Goal: Task Accomplishment & Management: Use online tool/utility

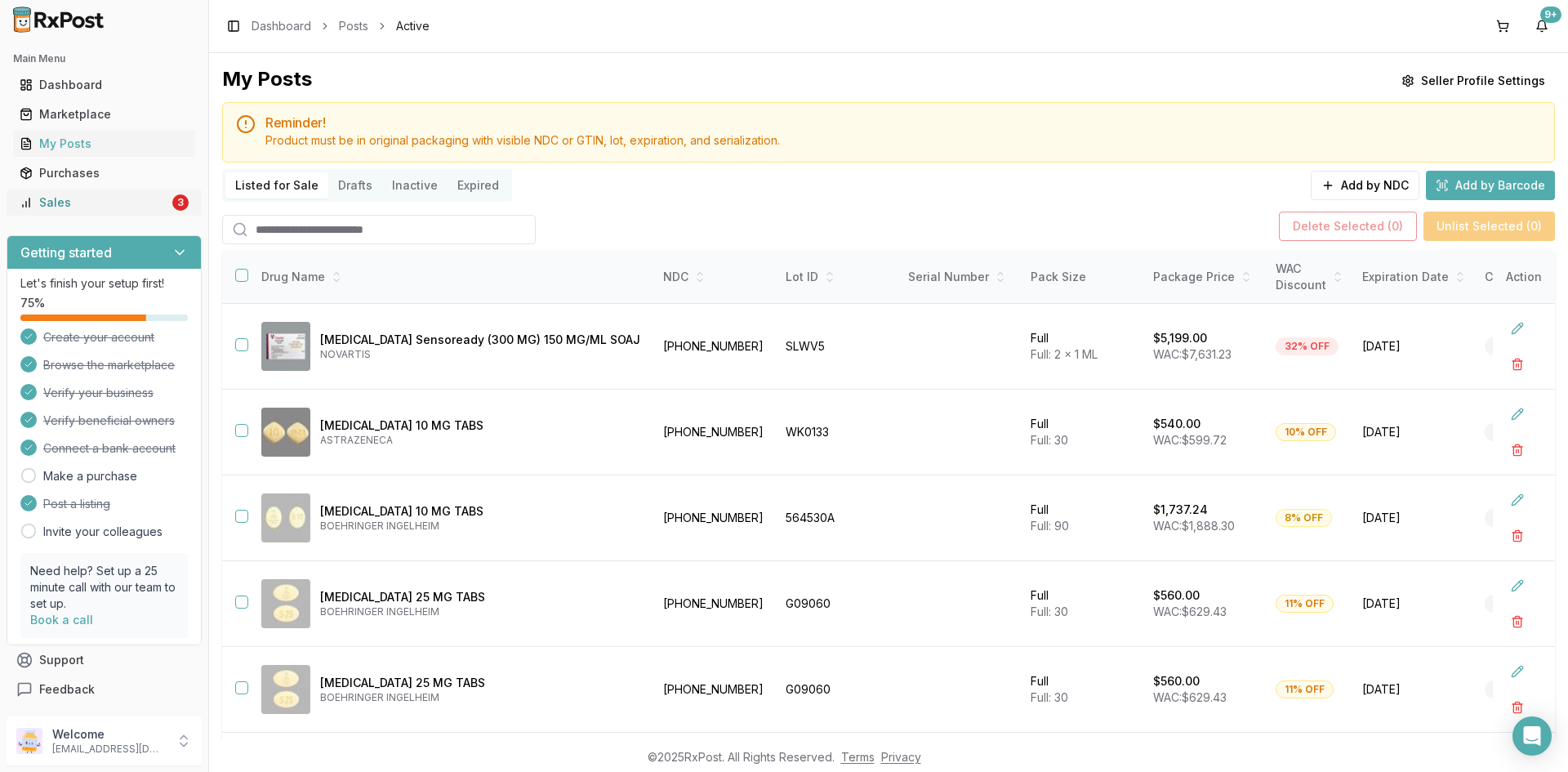
click at [109, 207] on div "Sales" at bounding box center [94, 203] width 149 height 17
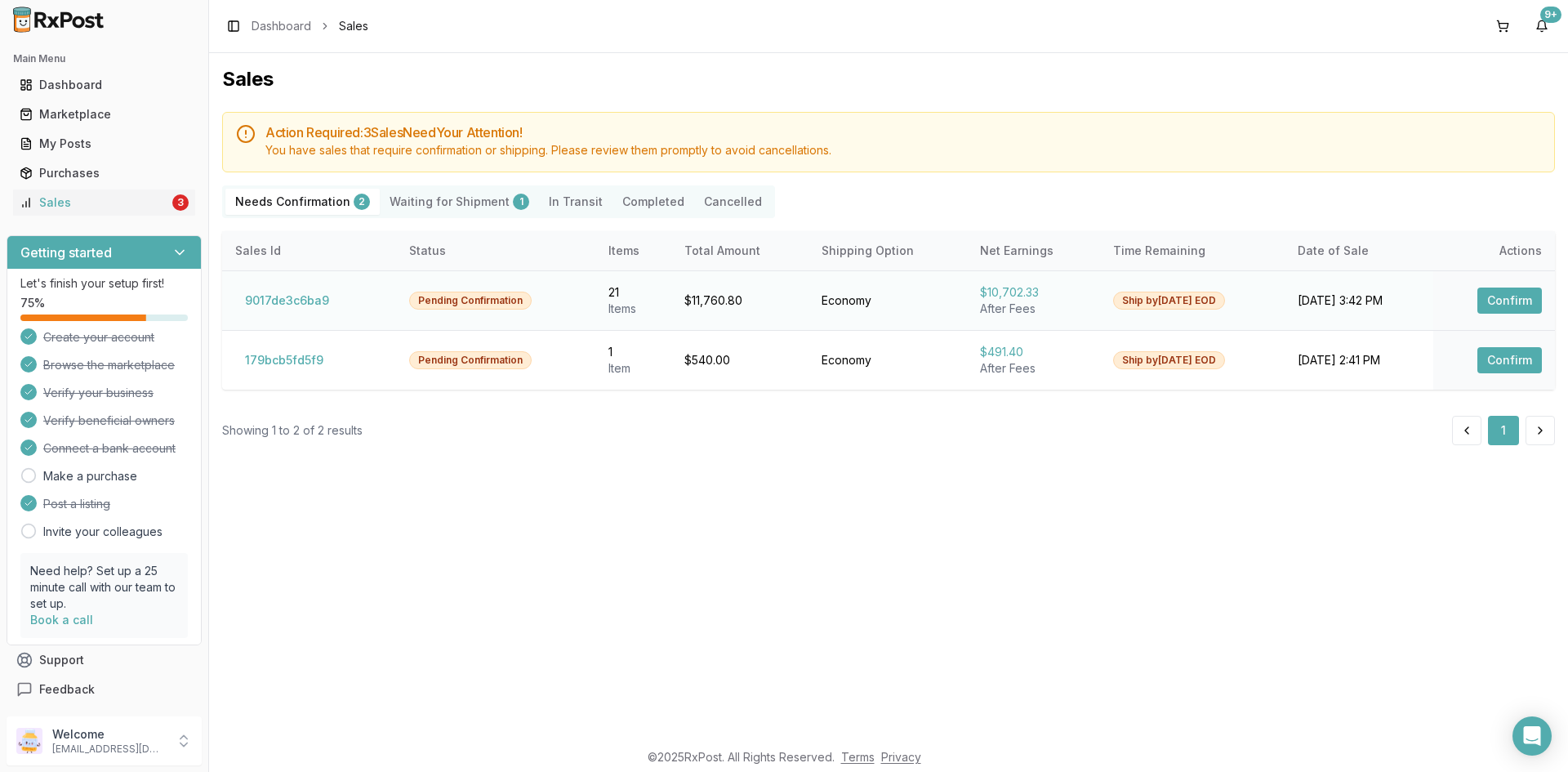
click at [1505, 302] on button "Confirm" at bounding box center [1510, 300] width 65 height 27
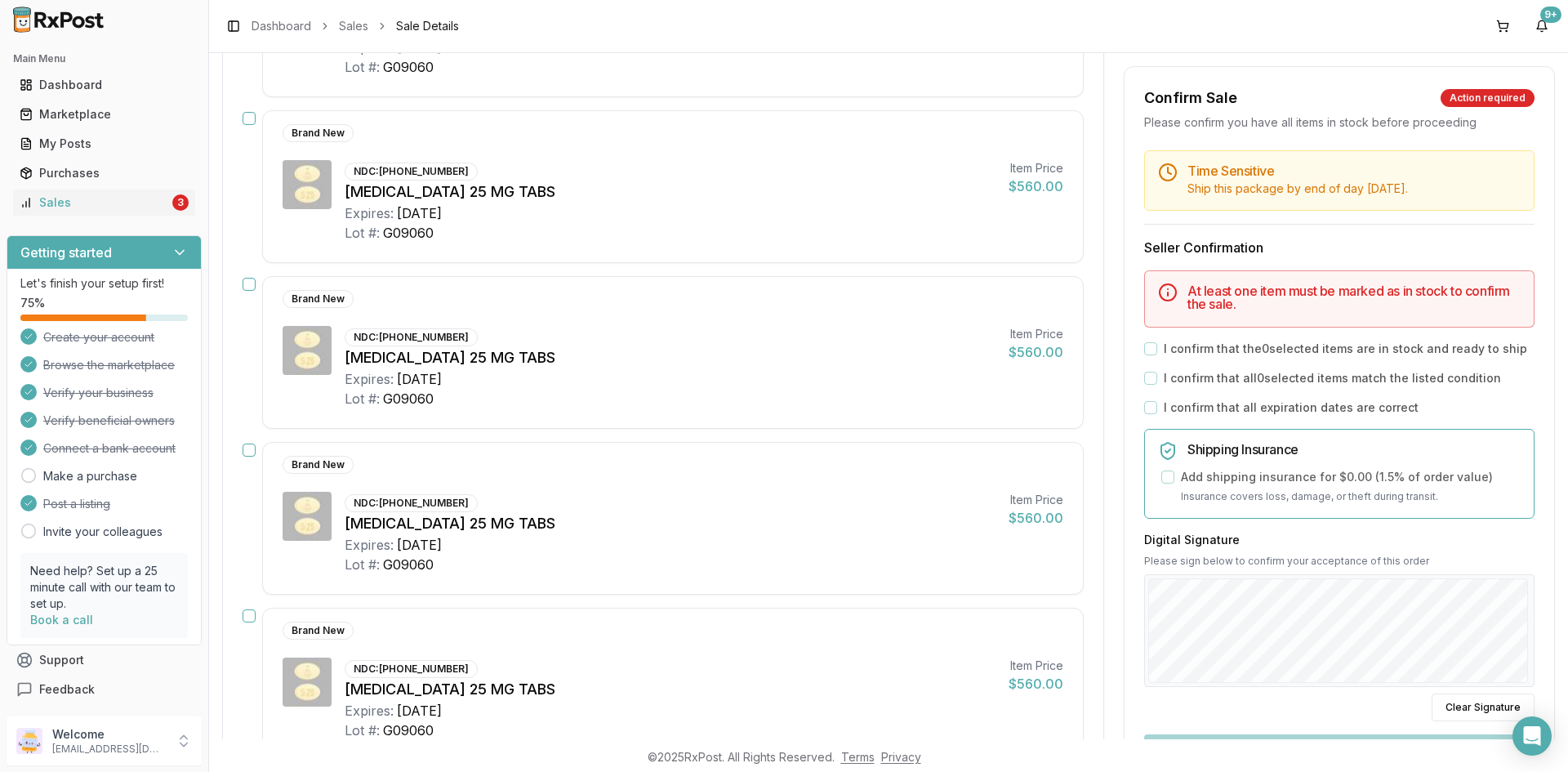
scroll to position [817, 0]
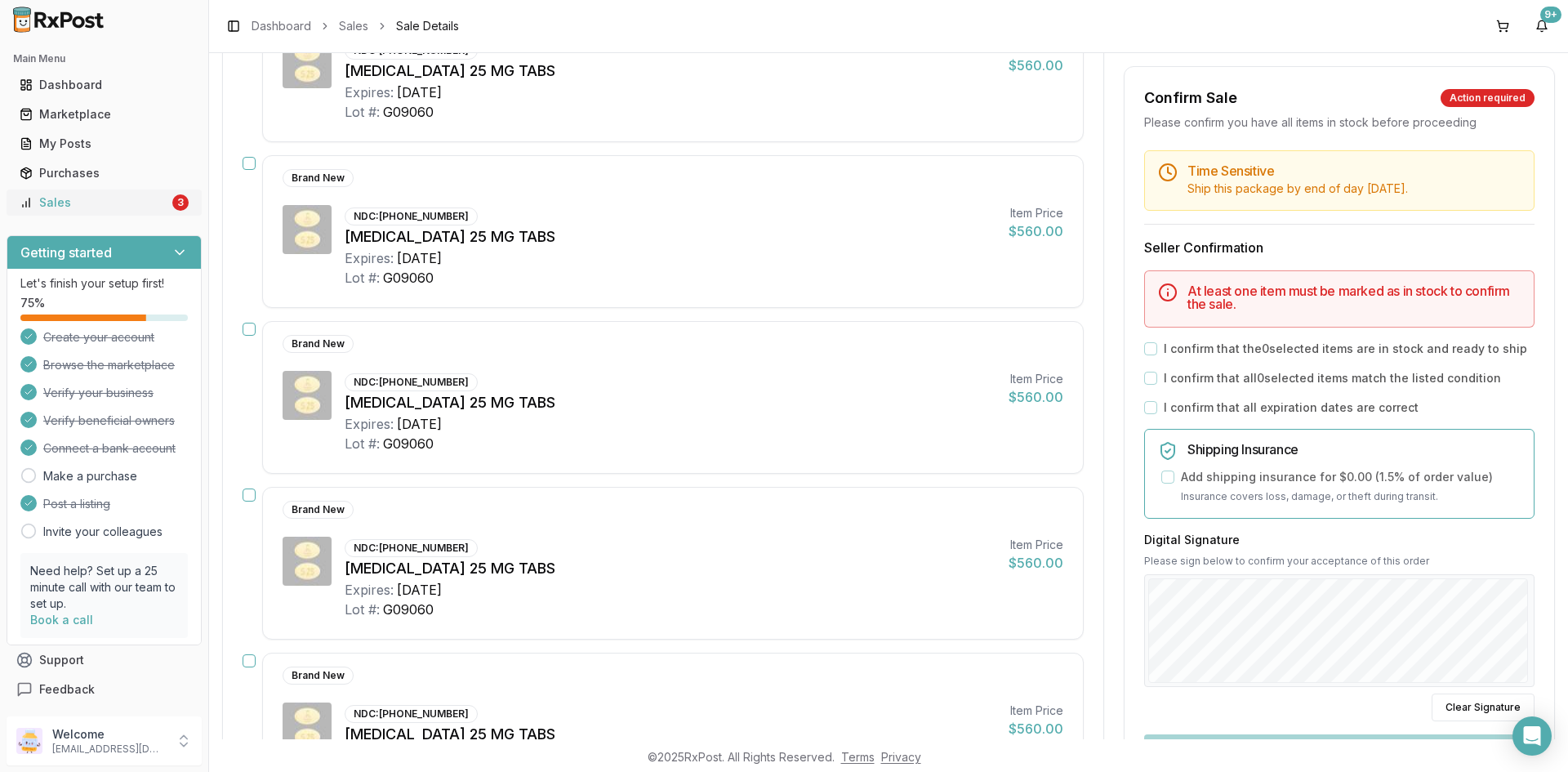
click at [141, 197] on div "Sales" at bounding box center [94, 203] width 149 height 17
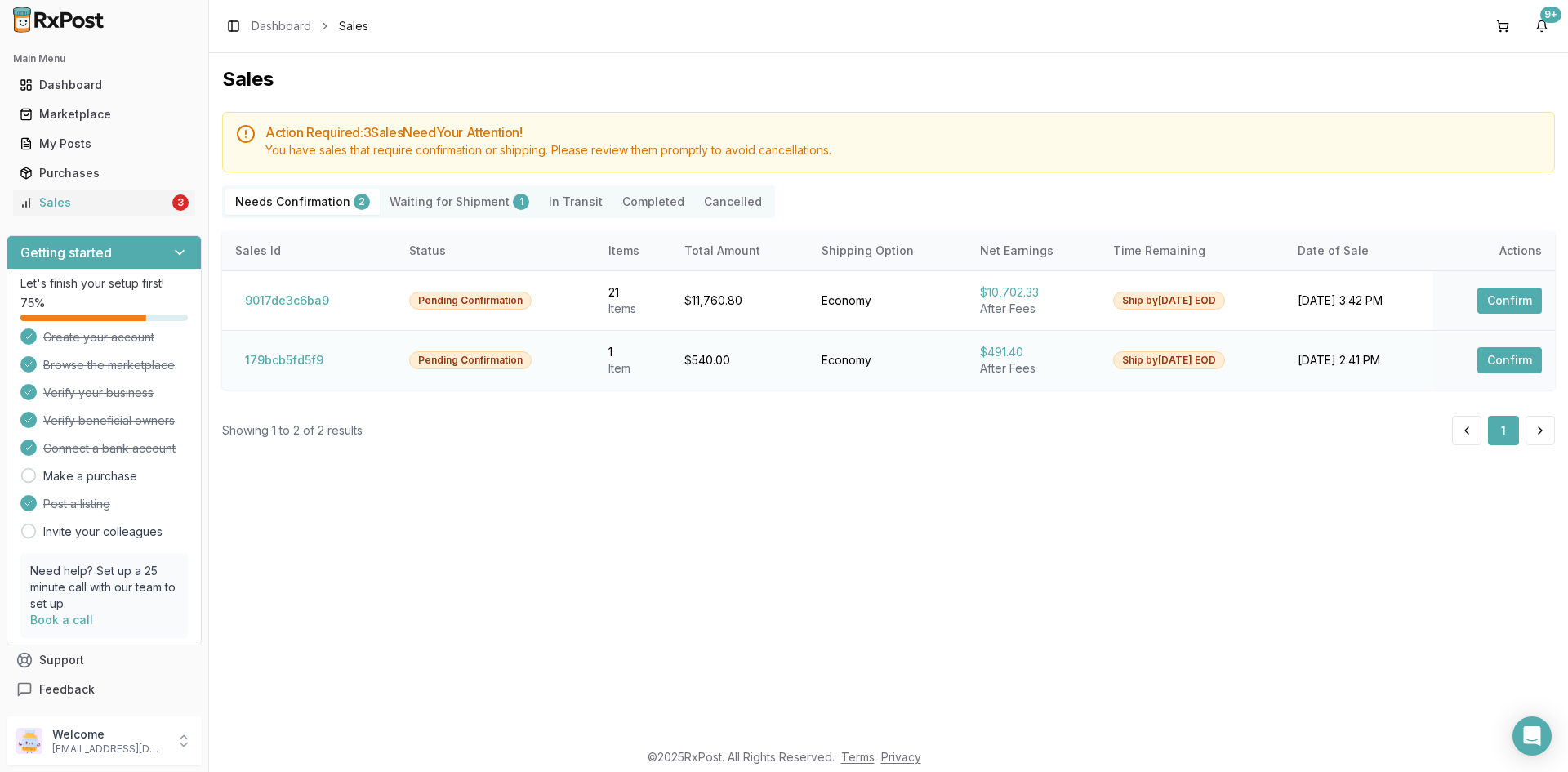
drag, startPoint x: 1497, startPoint y: 359, endPoint x: 1491, endPoint y: 385, distance: 26.7
click at [1497, 363] on button "Confirm" at bounding box center [1510, 360] width 65 height 27
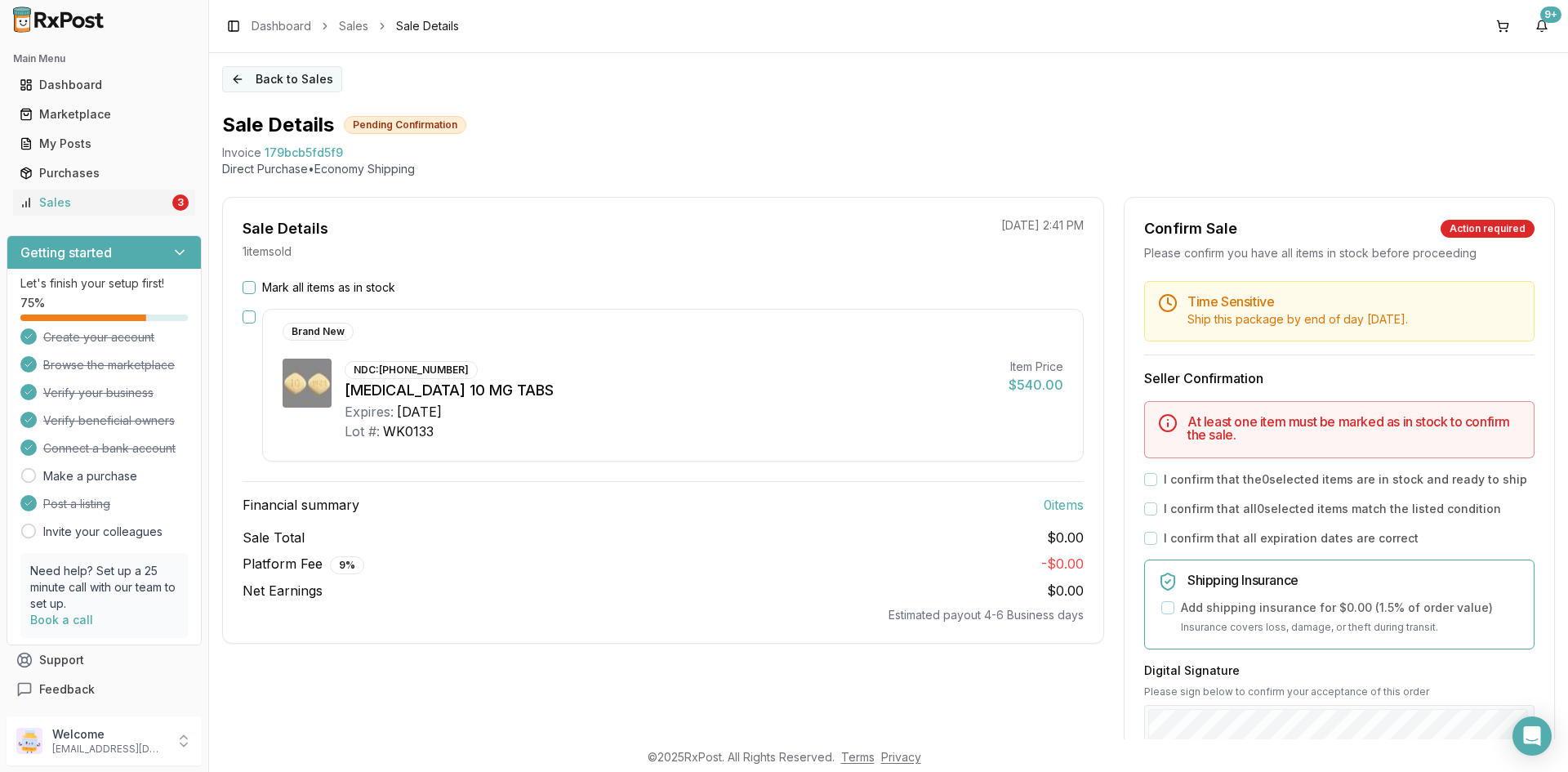
click at [239, 82] on button "Back to Sales" at bounding box center [282, 79] width 120 height 27
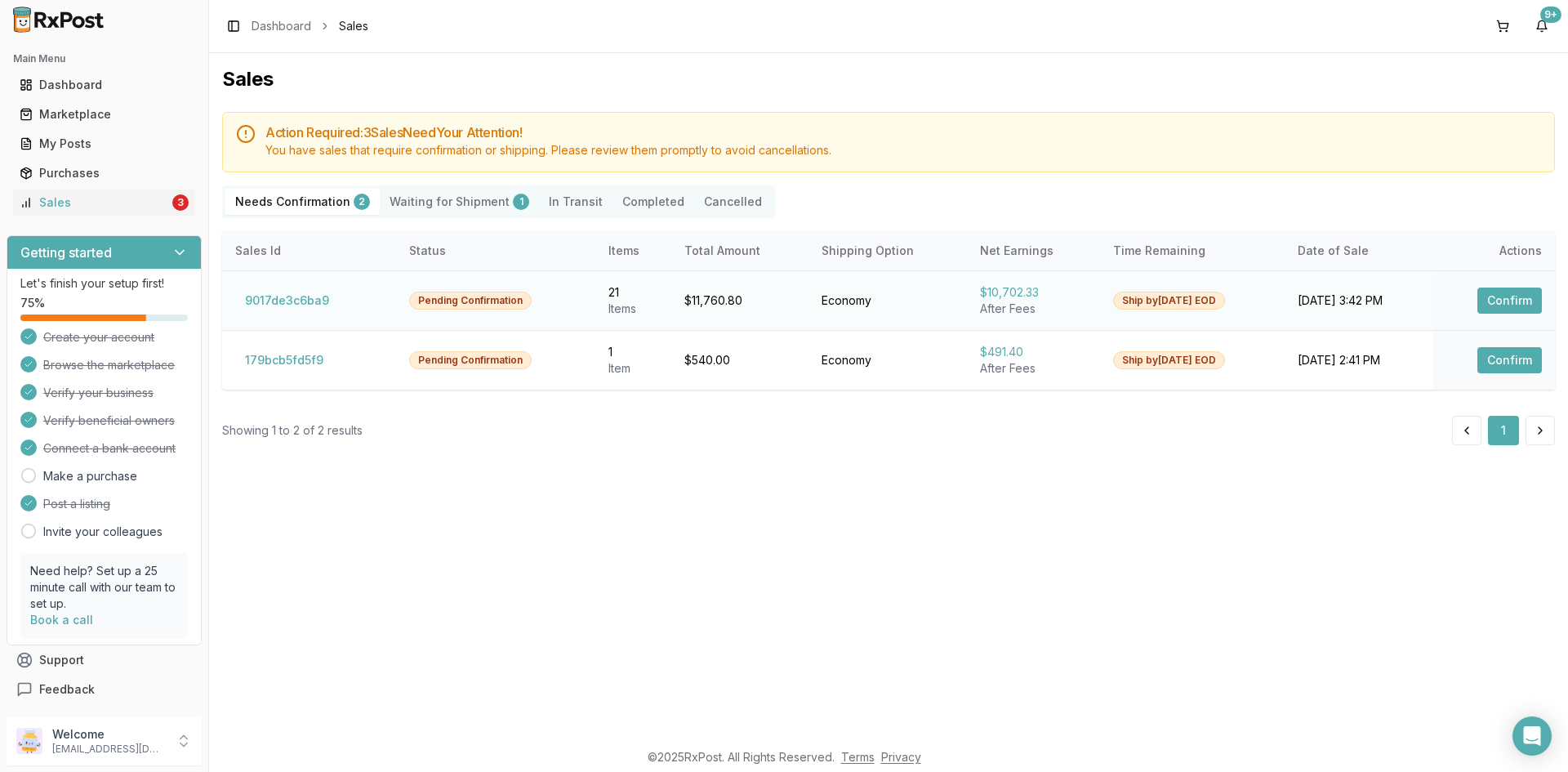
click at [1507, 302] on button "Confirm" at bounding box center [1510, 300] width 65 height 27
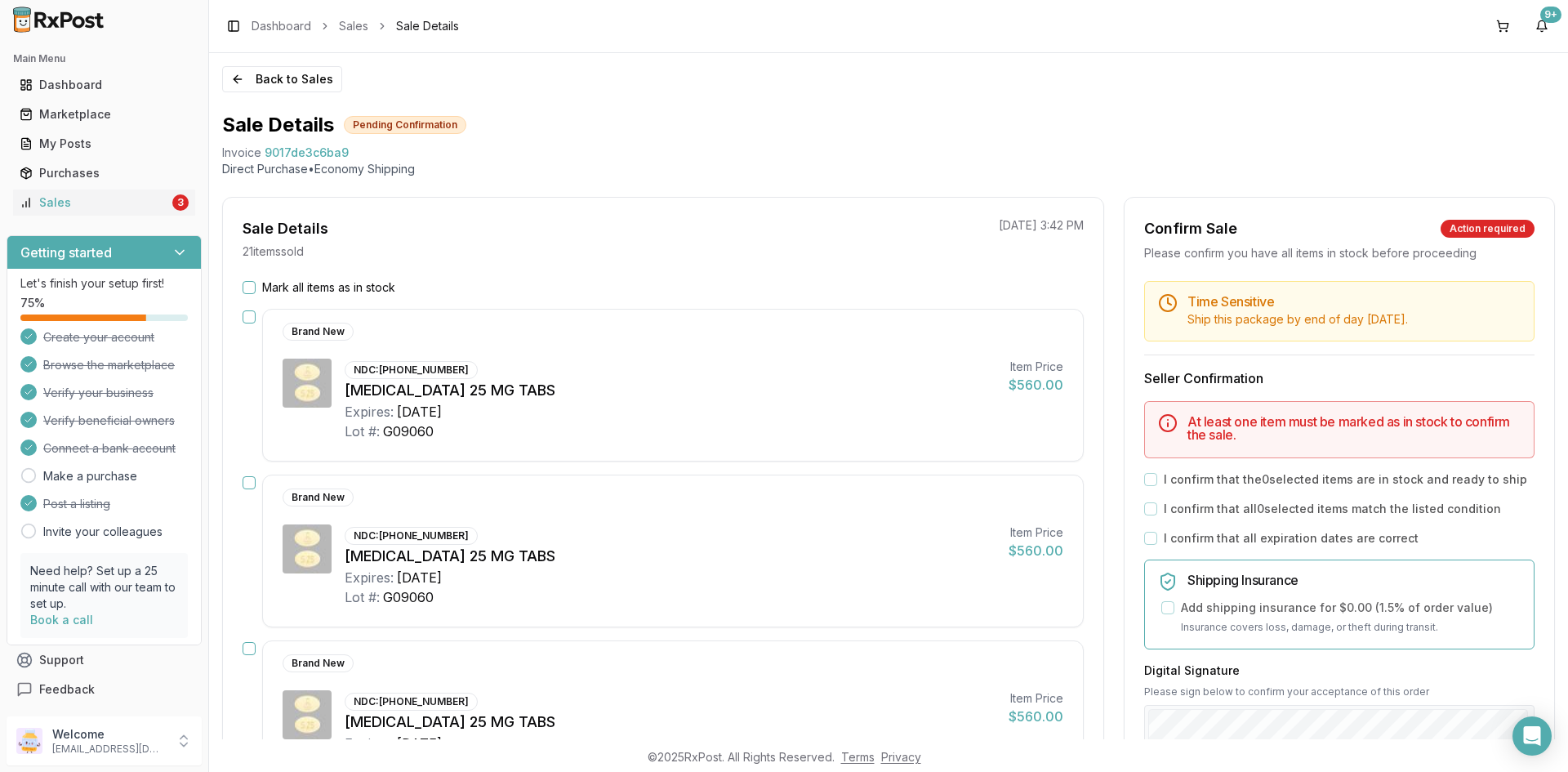
click at [249, 293] on button "Mark all items as in stock" at bounding box center [249, 287] width 13 height 13
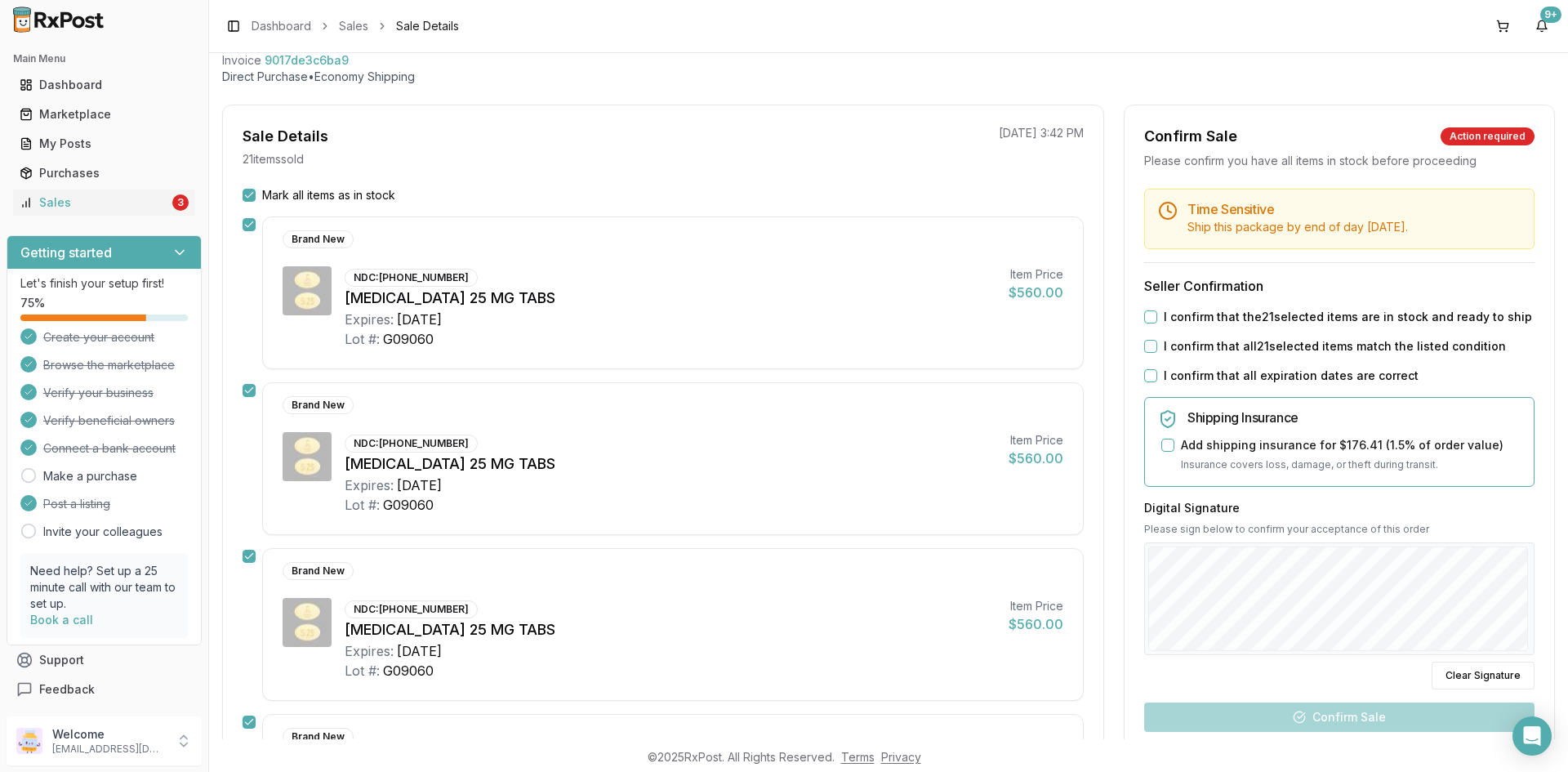
scroll to position [327, 0]
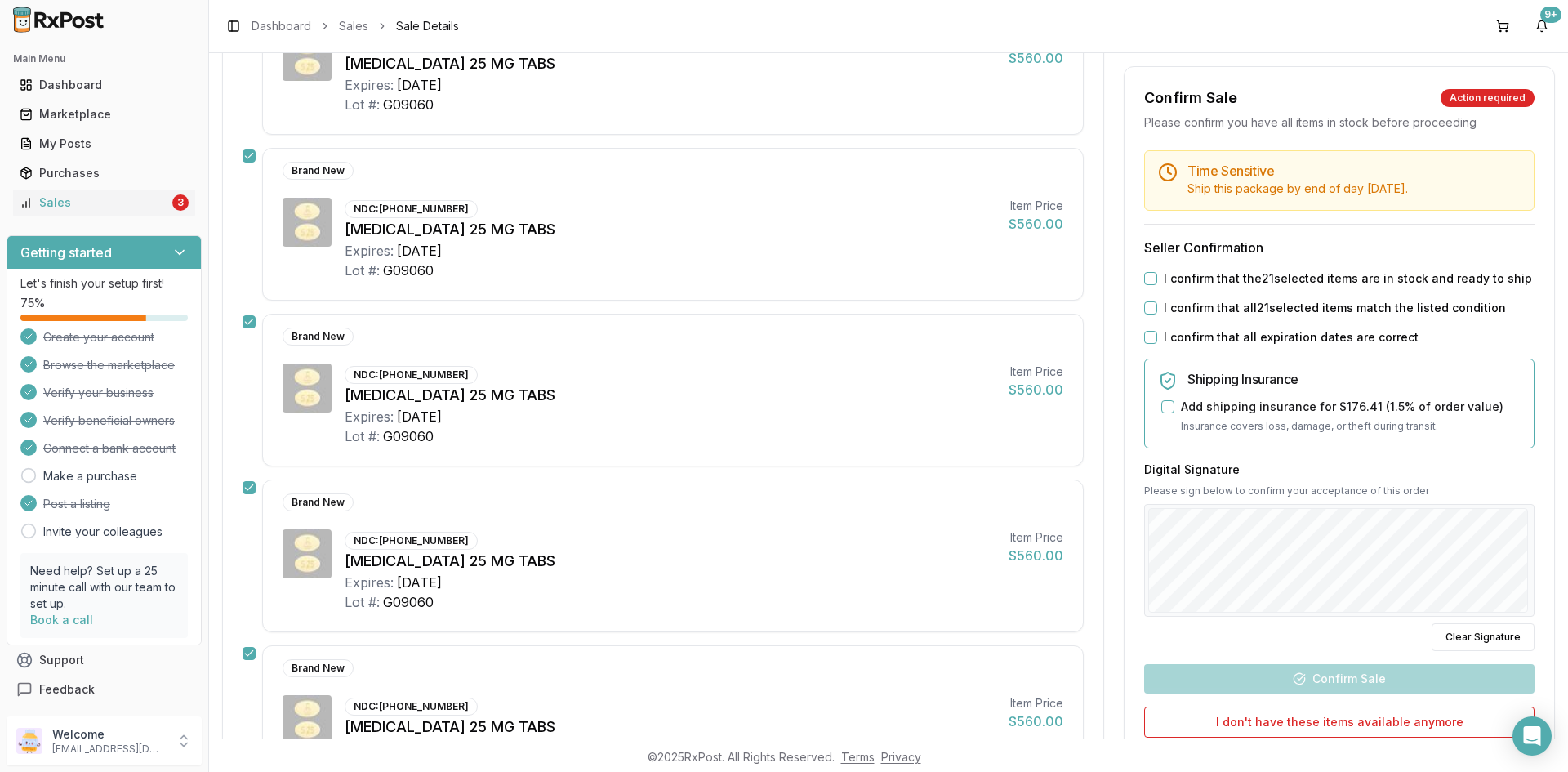
click at [1149, 336] on button "I confirm that all expiration dates are correct" at bounding box center [1150, 337] width 13 height 13
click at [1144, 310] on button "I confirm that all 21 selected items match the listed condition" at bounding box center [1150, 308] width 13 height 13
click at [1149, 272] on button "I confirm that the 21 selected items are in stock and ready to ship" at bounding box center [1150, 278] width 13 height 13
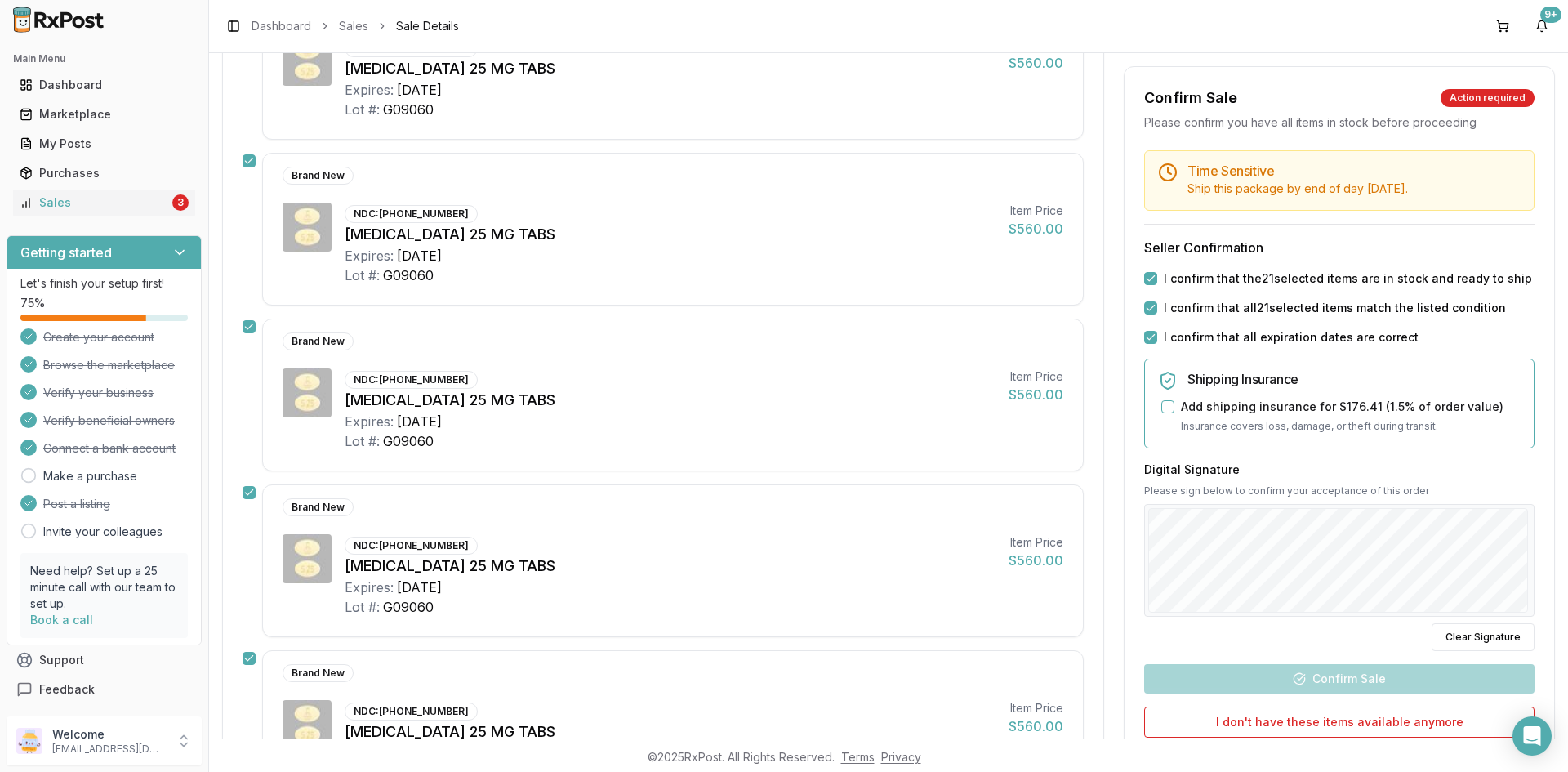
click at [1509, 502] on div "Digital Signature Please sign below to confirm your acceptance of this order Cl…" at bounding box center [1339, 556] width 390 height 190
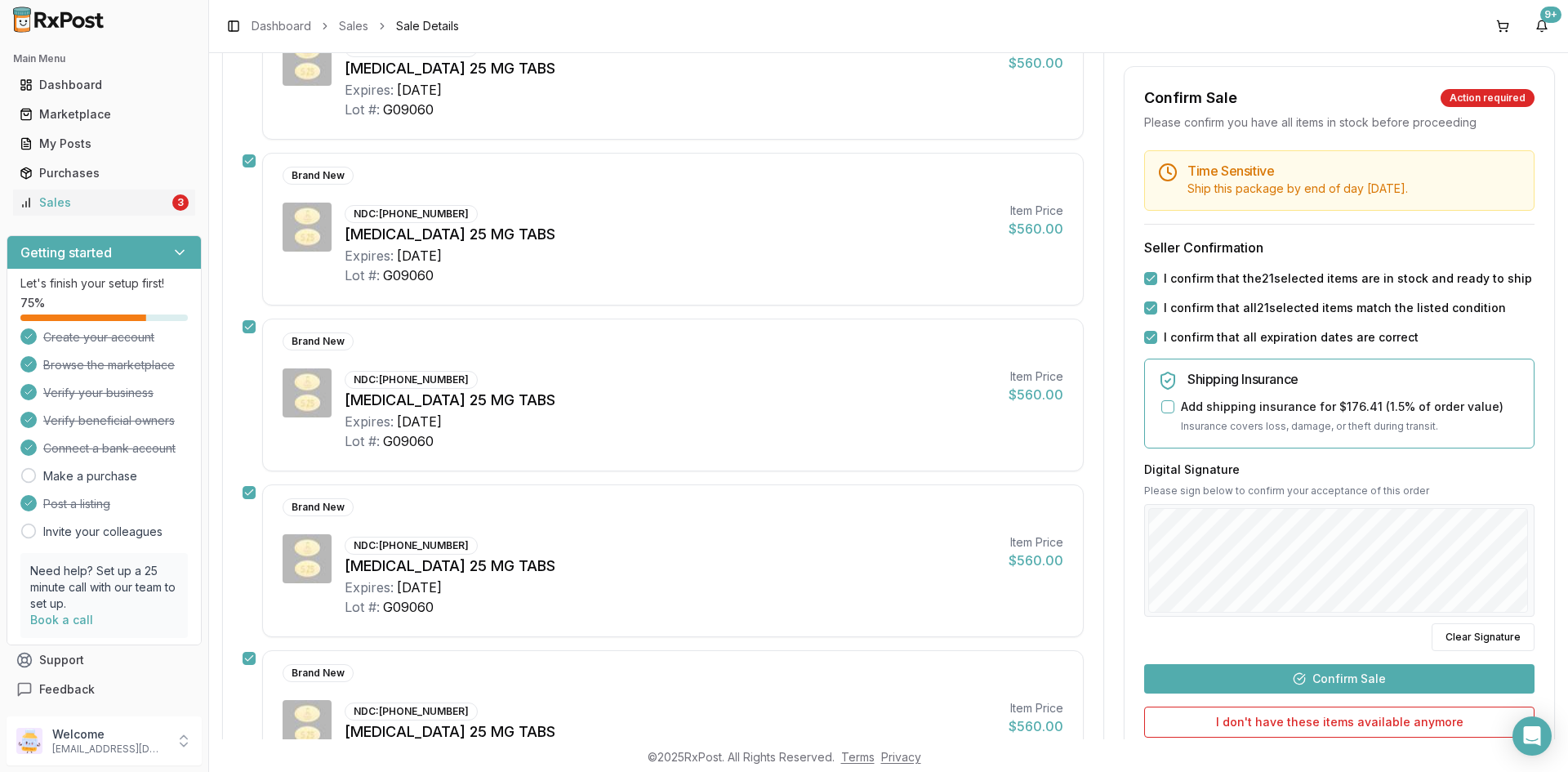
click at [1423, 680] on button "Confirm Sale" at bounding box center [1339, 680] width 390 height 30
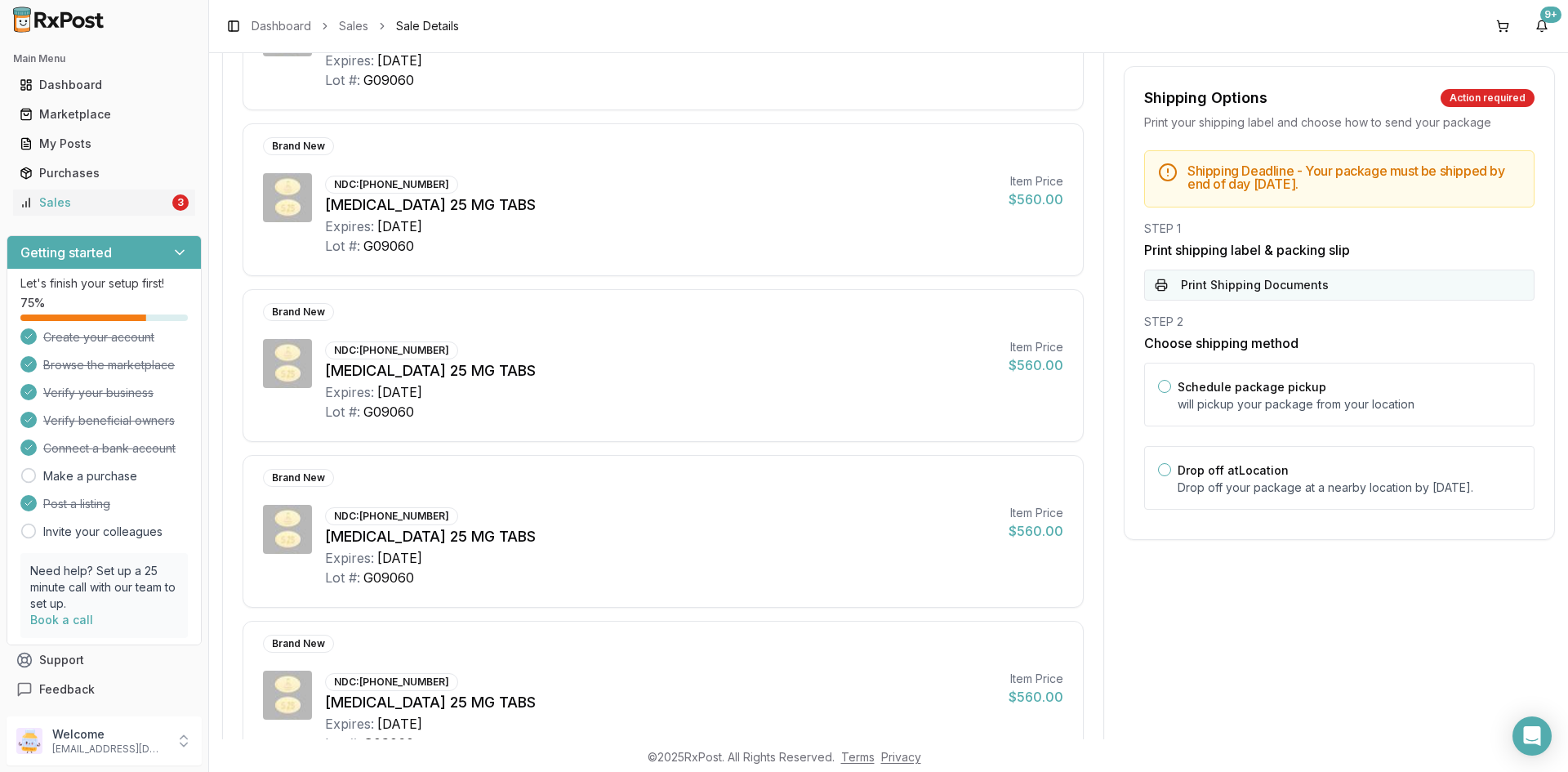
click at [1314, 285] on button "Print Shipping Documents" at bounding box center [1339, 285] width 390 height 31
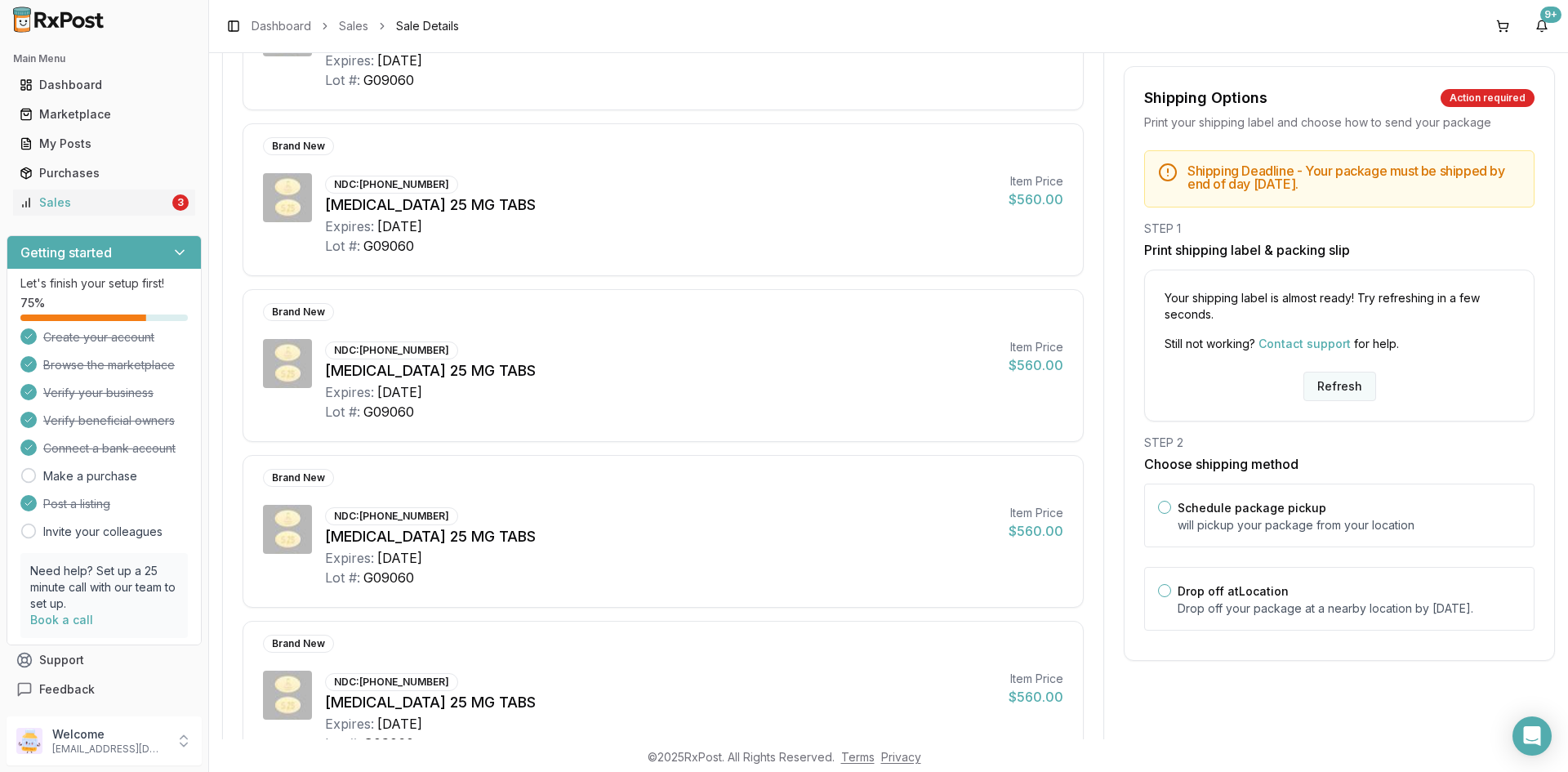
click at [1340, 383] on button "Refresh" at bounding box center [1340, 386] width 73 height 30
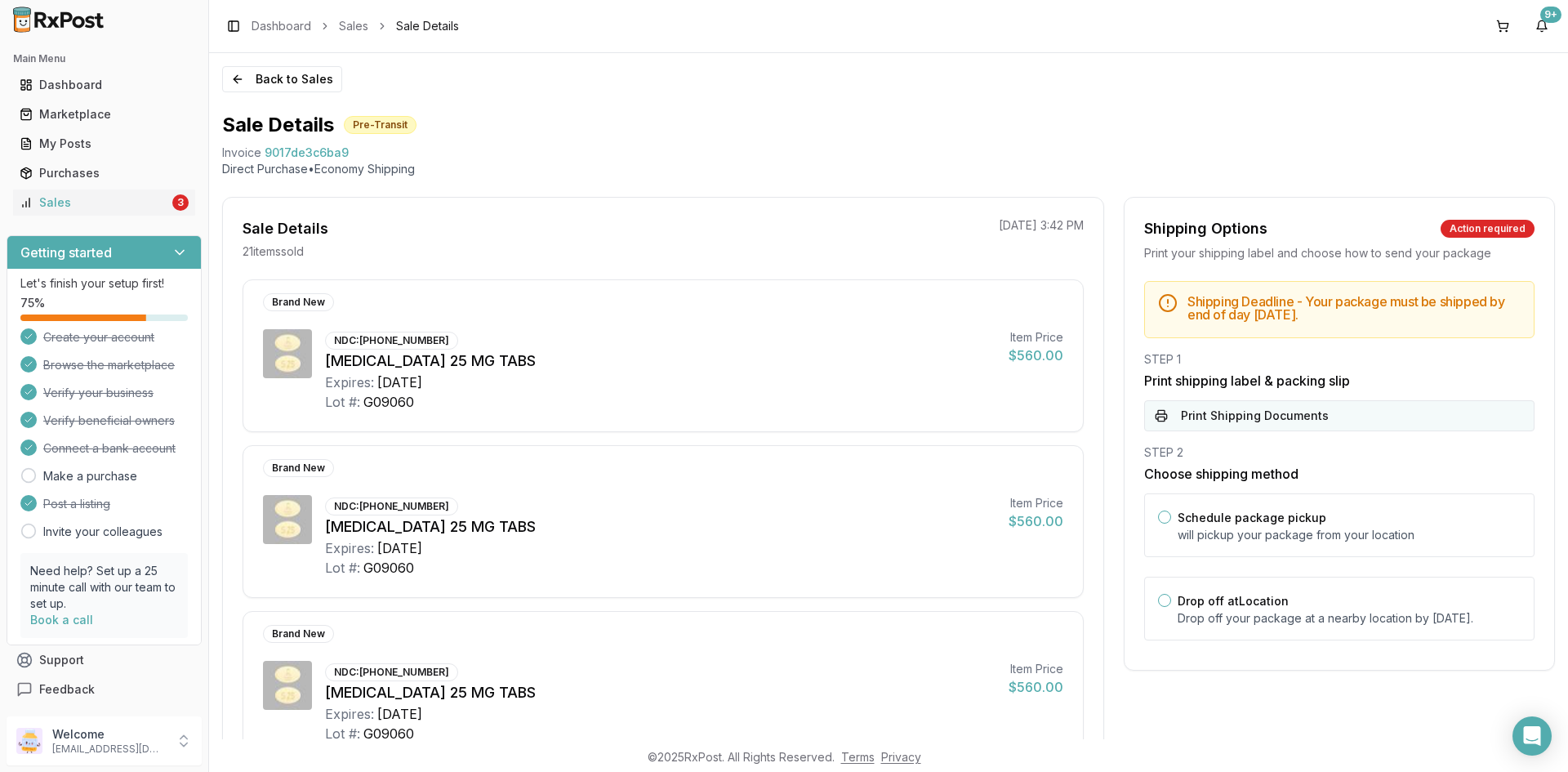
click at [1394, 406] on button "Print Shipping Documents" at bounding box center [1339, 416] width 390 height 31
click at [125, 198] on div "Sales" at bounding box center [94, 203] width 149 height 17
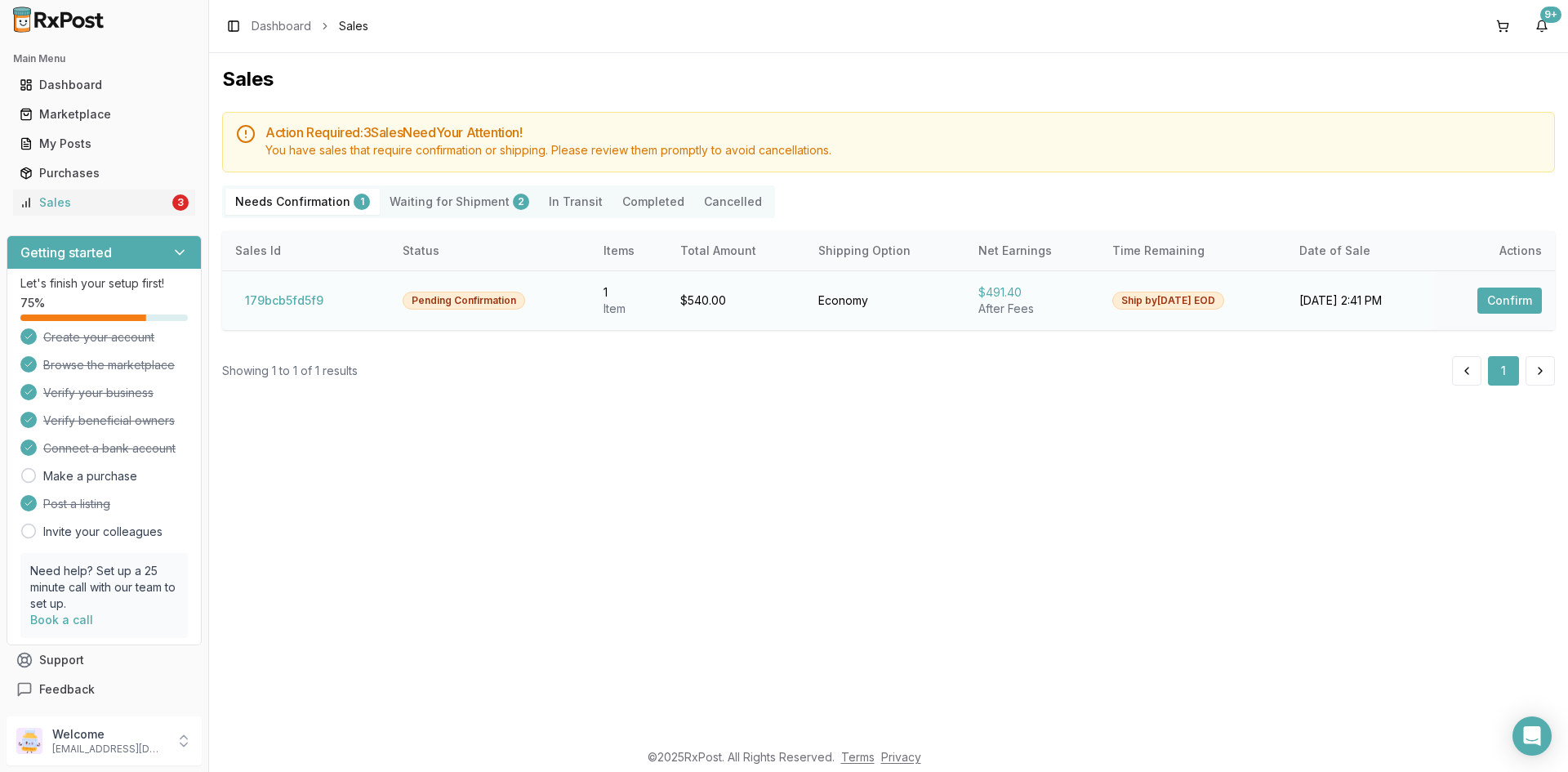
click at [1508, 281] on td "Confirm" at bounding box center [1494, 300] width 123 height 60
drag, startPoint x: 1504, startPoint y: 292, endPoint x: 1495, endPoint y: 302, distance: 13.5
click at [1502, 292] on button "Confirm" at bounding box center [1510, 300] width 65 height 27
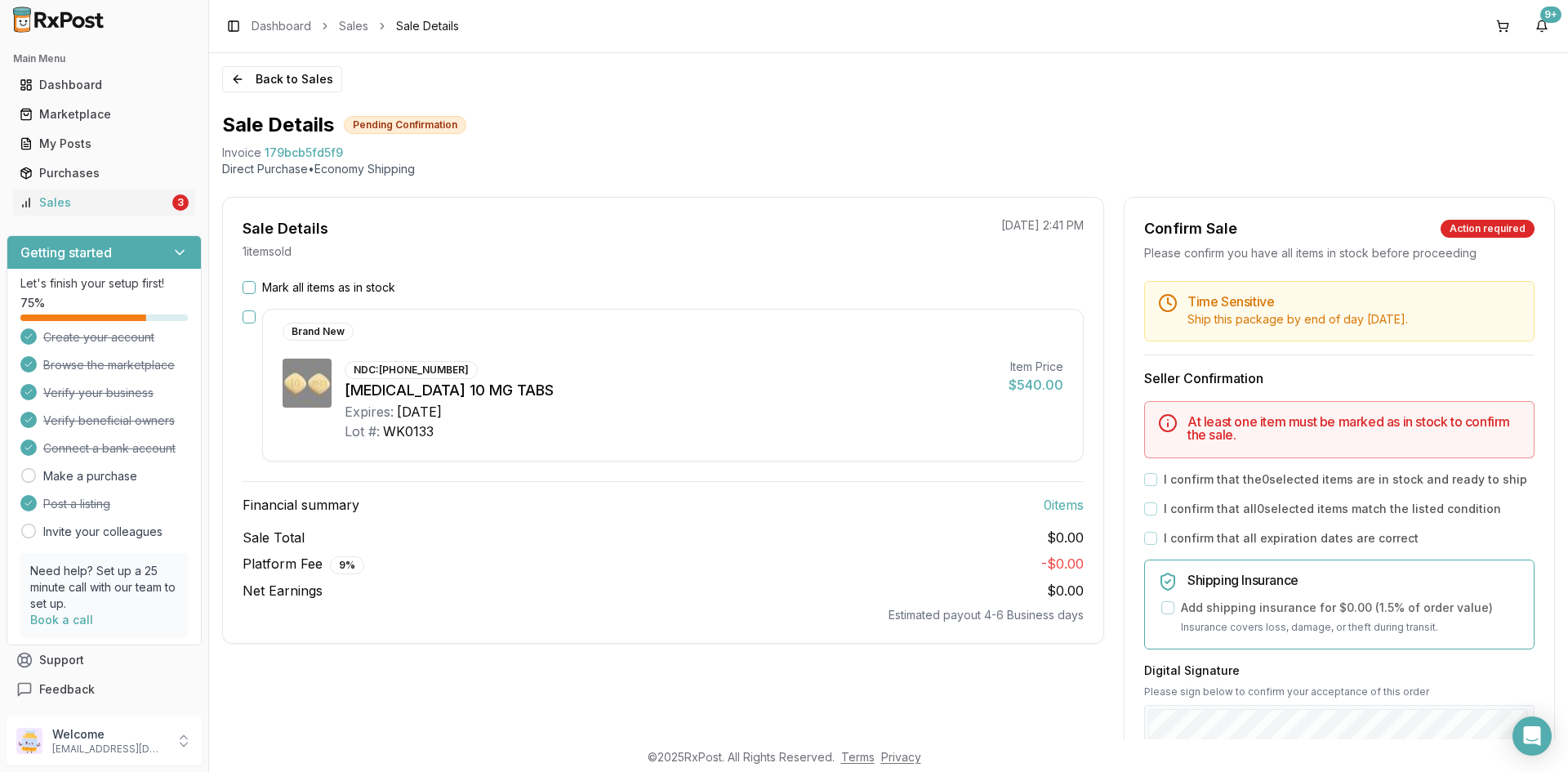
click at [253, 290] on button "Mark all items as in stock" at bounding box center [249, 287] width 13 height 13
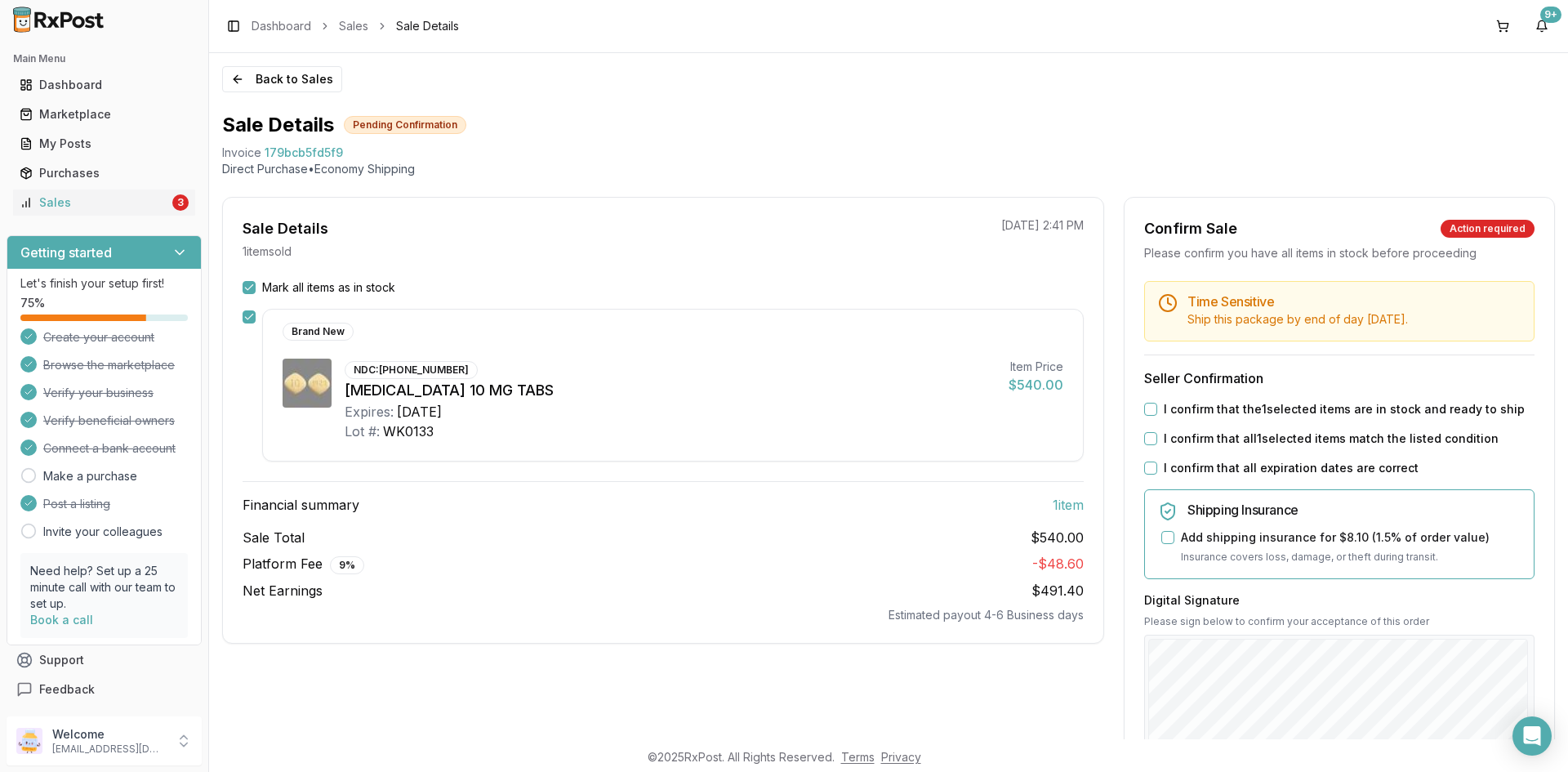
click at [1153, 413] on div "I confirm that the 1 selected items are in stock and ready to ship" at bounding box center [1339, 409] width 390 height 17
click at [1147, 410] on button "I confirm that the 1 selected items are in stock and ready to ship" at bounding box center [1150, 409] width 13 height 13
click at [1144, 436] on button "I confirm that all 1 selected items match the listed condition" at bounding box center [1150, 439] width 13 height 13
click at [1149, 468] on button "I confirm that all expiration dates are correct" at bounding box center [1150, 467] width 13 height 13
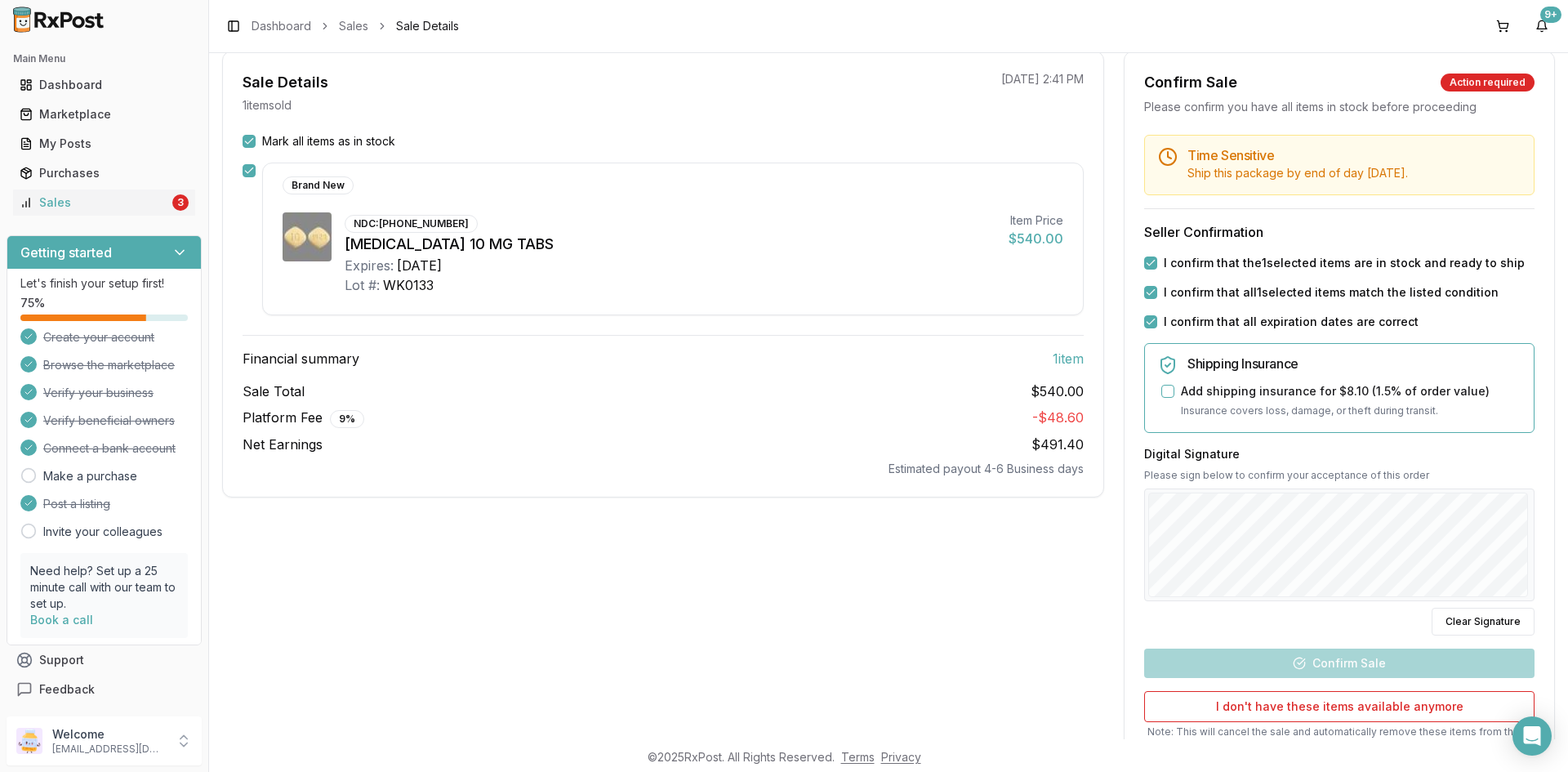
scroll to position [163, 0]
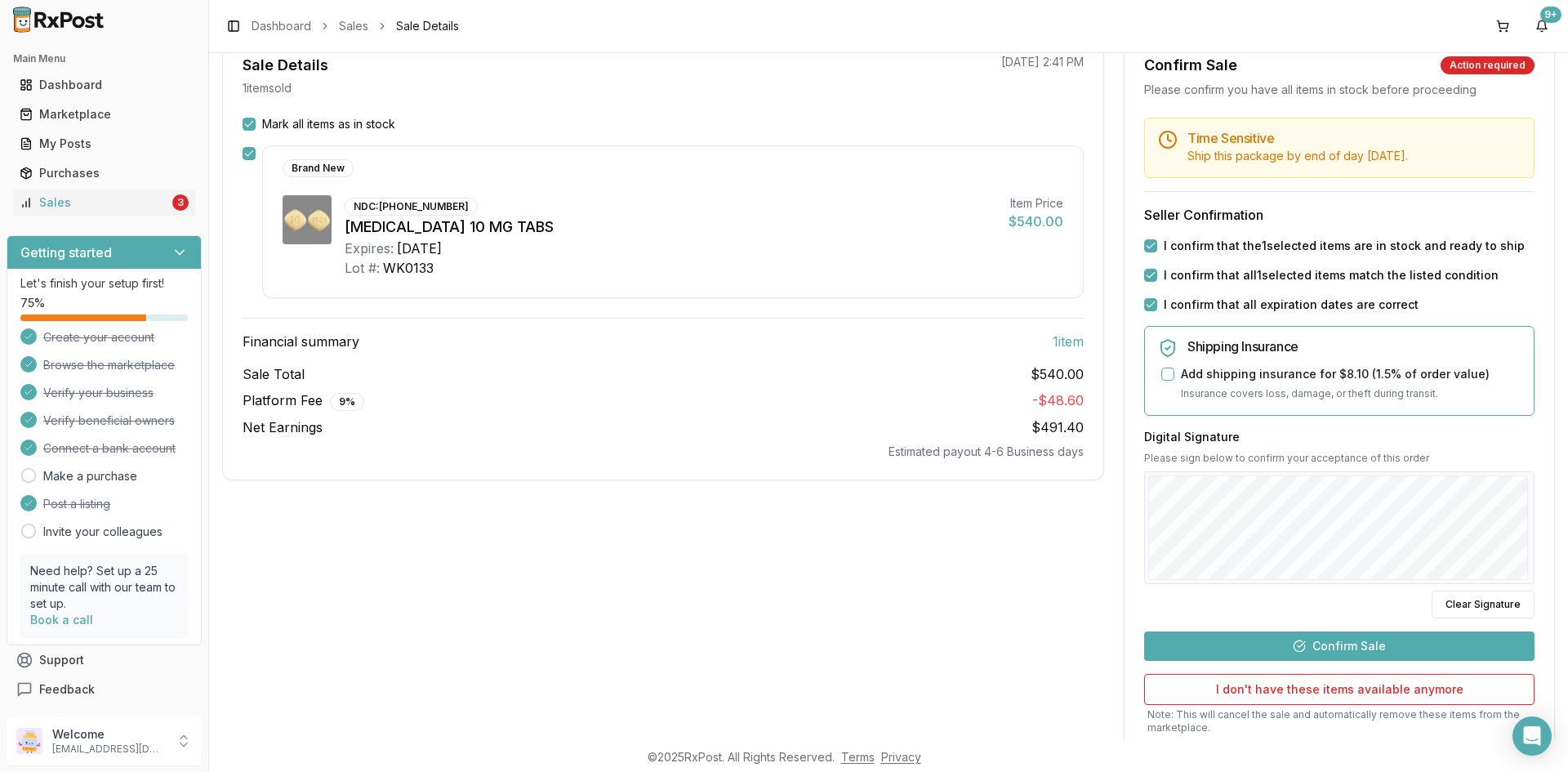
click at [1355, 655] on button "Confirm Sale" at bounding box center [1339, 646] width 390 height 30
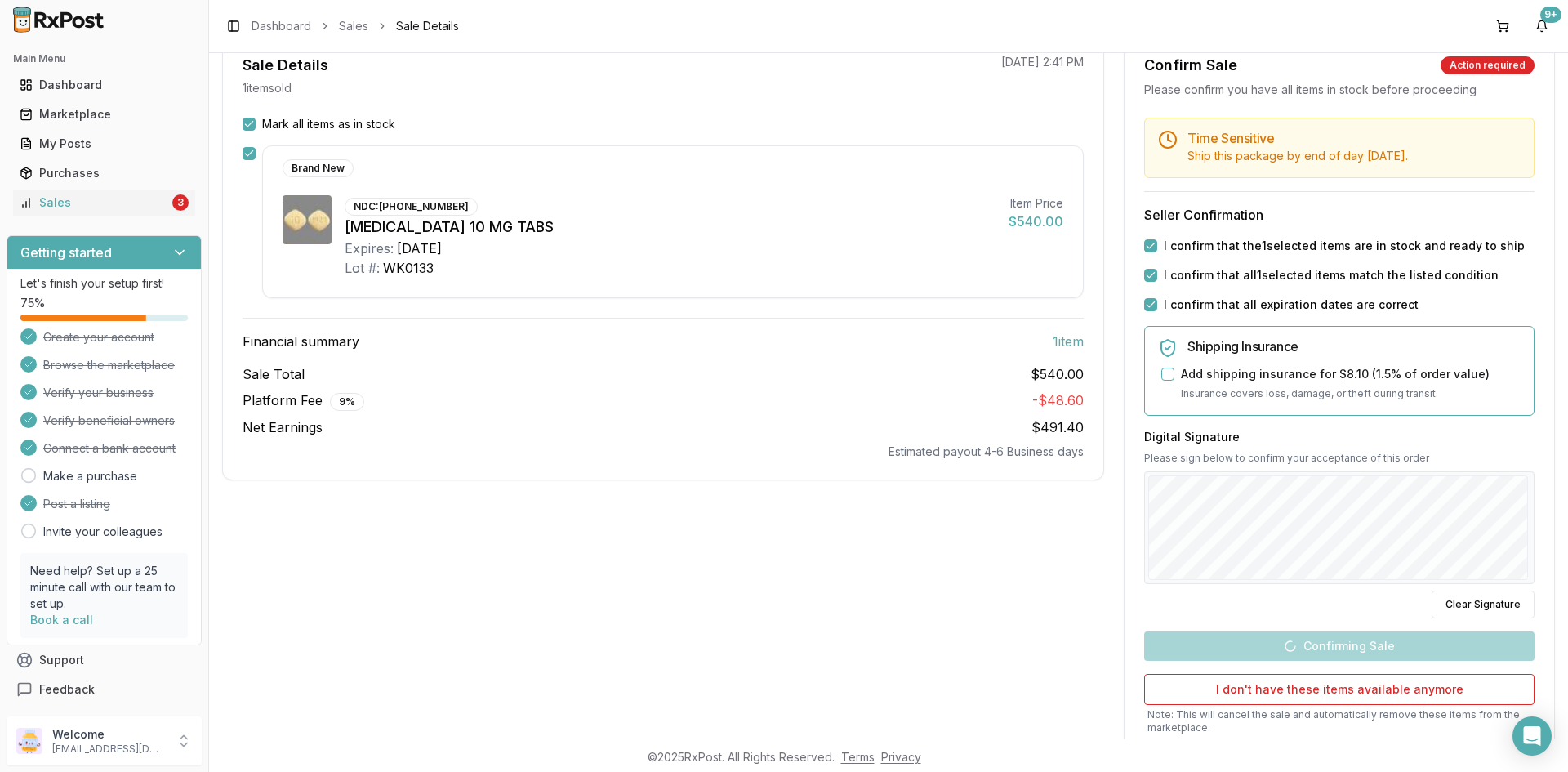
scroll to position [0, 0]
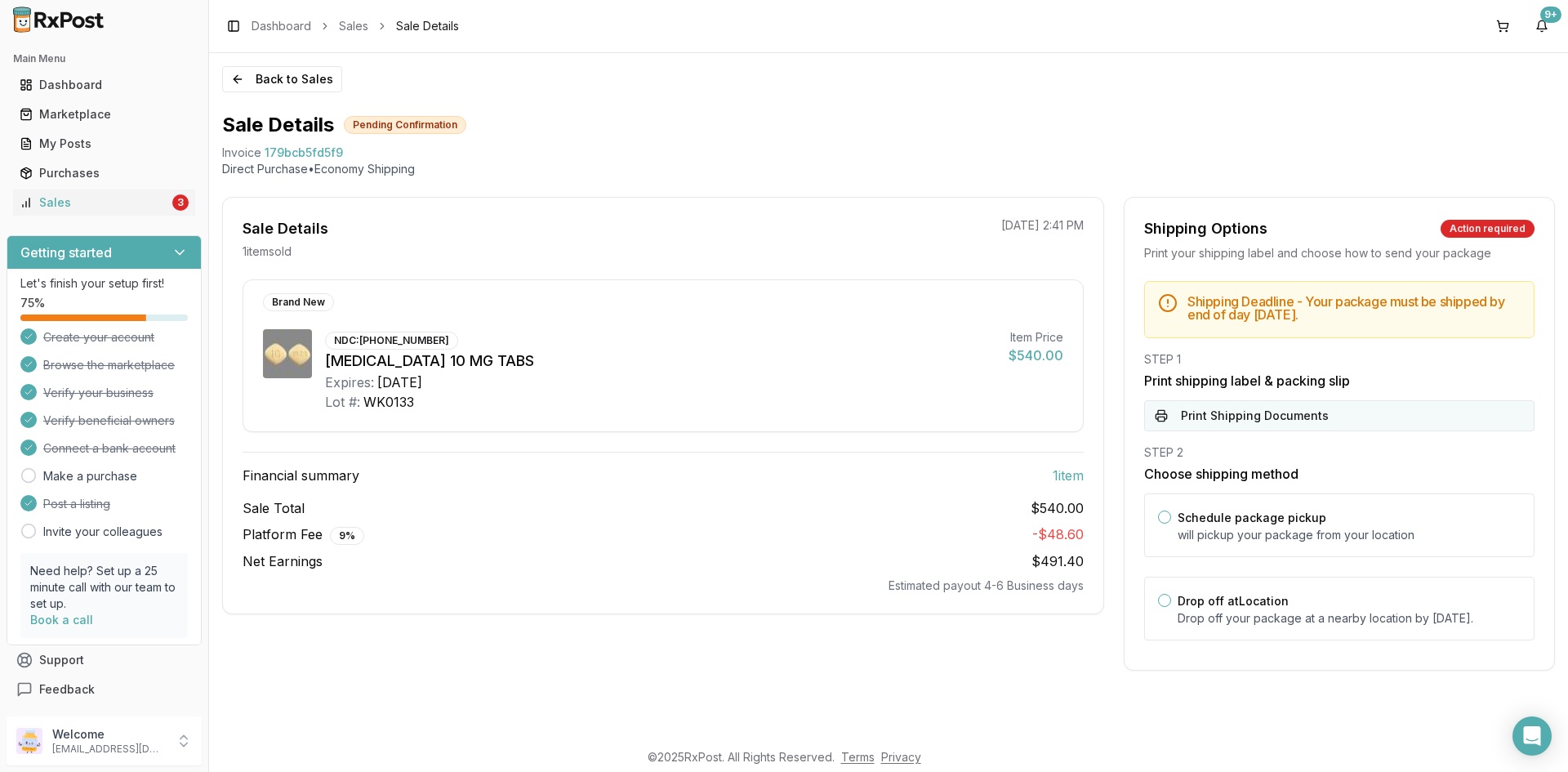
click at [1350, 424] on button "Print Shipping Documents" at bounding box center [1339, 416] width 390 height 31
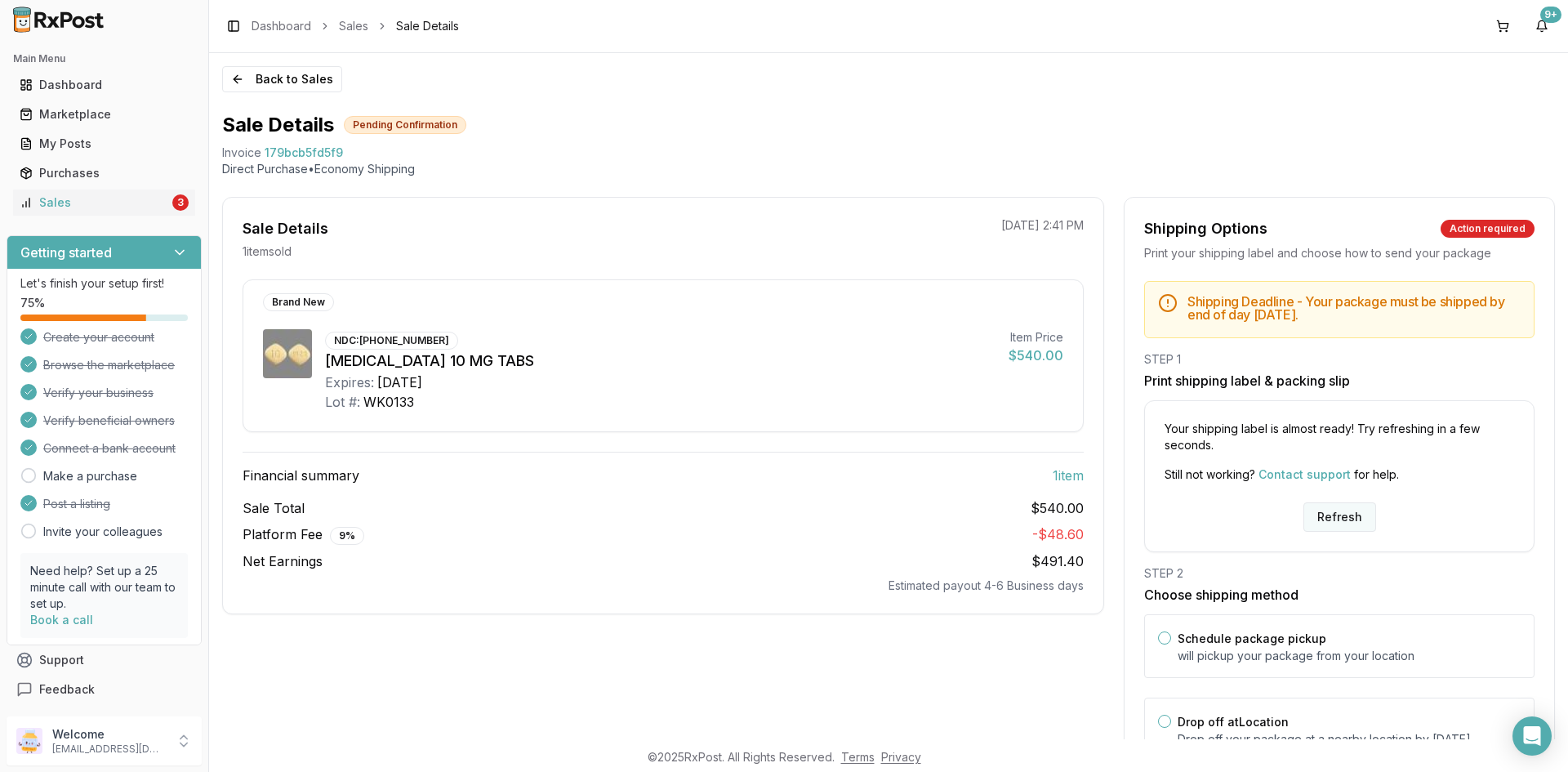
click at [1346, 514] on button "Refresh" at bounding box center [1340, 517] width 73 height 30
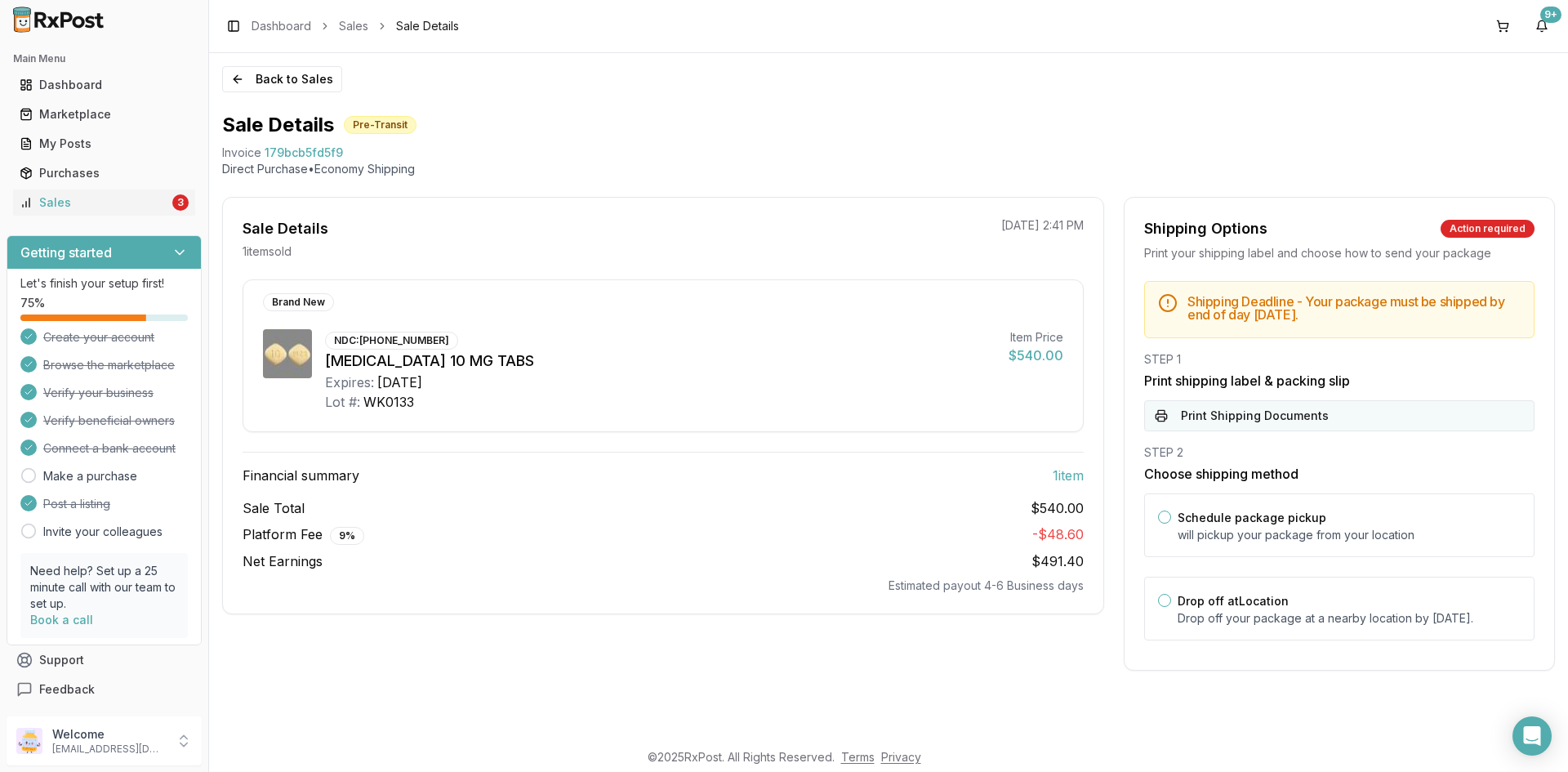
click at [1191, 421] on button "Print Shipping Documents" at bounding box center [1339, 416] width 390 height 31
